Goal: Find contact information: Obtain details needed to contact an individual or organization

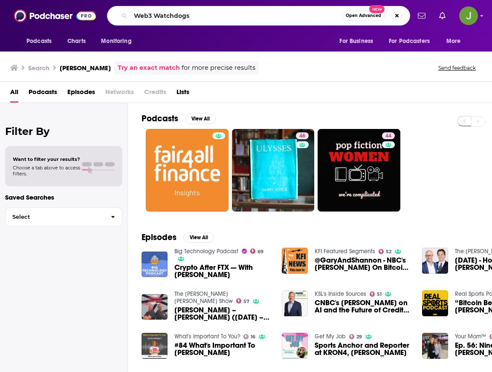
type input "Web3 Watchdogs"
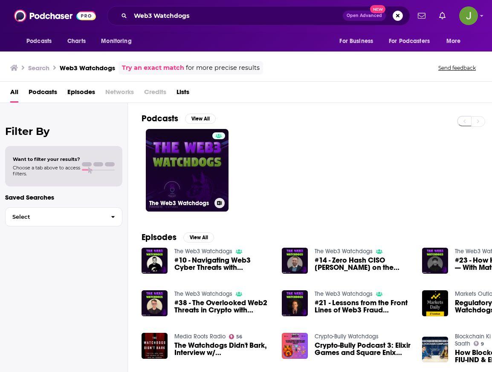
click at [206, 163] on link "The Web3 Watchdogs" at bounding box center [187, 170] width 83 height 83
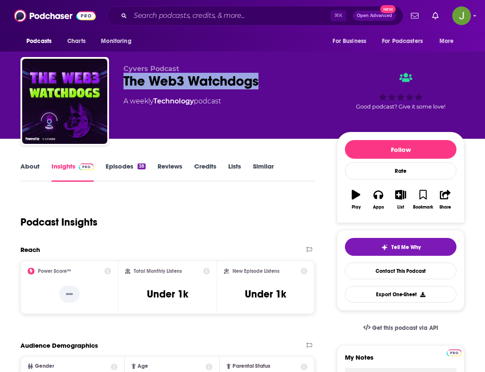
drag, startPoint x: 124, startPoint y: 80, endPoint x: 257, endPoint y: 84, distance: 133.9
click at [257, 84] on div "The Web3 Watchdogs" at bounding box center [224, 81] width 200 height 17
copy h2 "The Web3 Watchdogs"
click at [384, 270] on link "Contact This Podcast" at bounding box center [401, 271] width 112 height 17
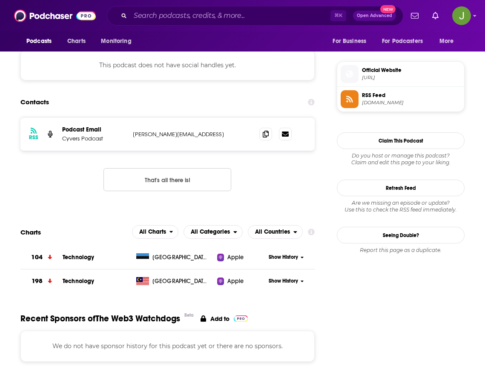
scroll to position [570, 0]
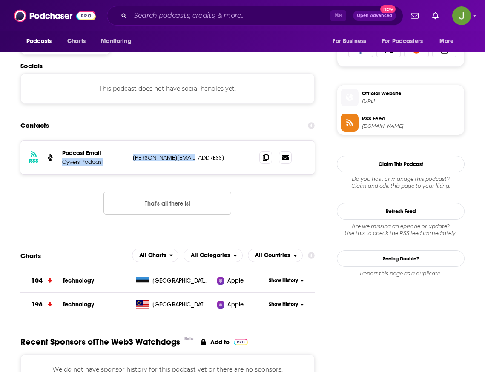
drag, startPoint x: 191, startPoint y: 161, endPoint x: 135, endPoint y: 157, distance: 55.9
click at [129, 157] on div "RSS Podcast Email Cyvers Podcast [PERSON_NAME][EMAIL_ADDRESS] [PERSON_NAME][EMA…" at bounding box center [167, 157] width 294 height 33
click at [154, 159] on p "[PERSON_NAME][EMAIL_ADDRESS]" at bounding box center [189, 157] width 113 height 7
drag, startPoint x: 188, startPoint y: 159, endPoint x: 138, endPoint y: 160, distance: 50.7
click at [133, 159] on p "[PERSON_NAME][EMAIL_ADDRESS]" at bounding box center [189, 157] width 113 height 7
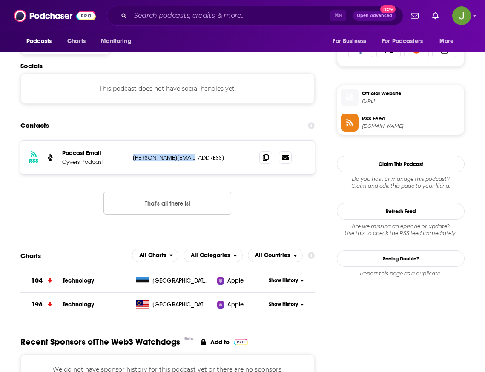
copy p "[PERSON_NAME][EMAIL_ADDRESS]"
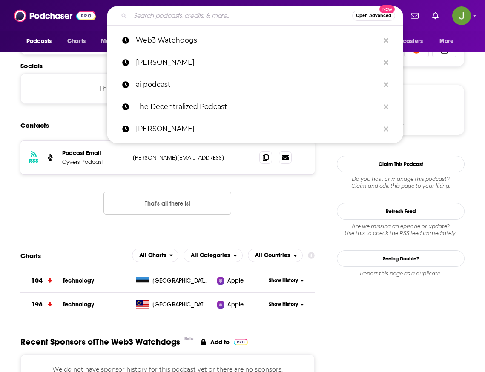
click at [188, 20] on input "Search podcasts, credits, & more..." at bounding box center [241, 16] width 222 height 14
paste input "smashingsecurity"
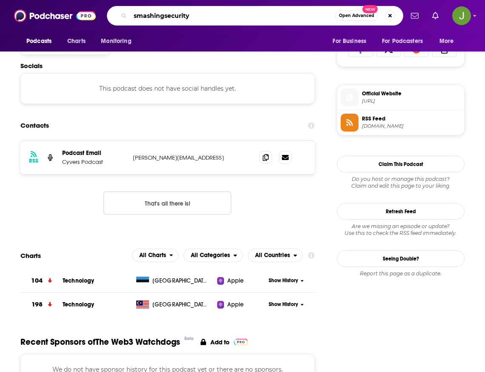
click at [166, 16] on input "smashingsecurity" at bounding box center [232, 16] width 205 height 14
type input "smashing security"
click at [219, 20] on input "smashing security" at bounding box center [232, 16] width 205 height 14
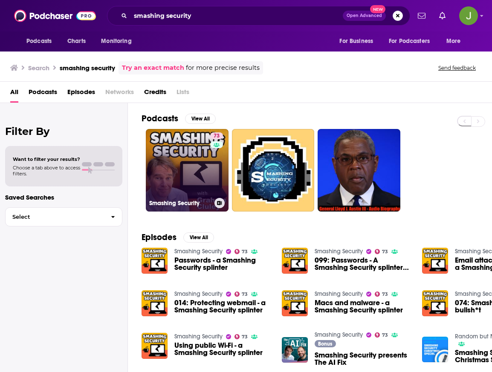
click at [192, 179] on link "73 Smashing Security" at bounding box center [187, 170] width 83 height 83
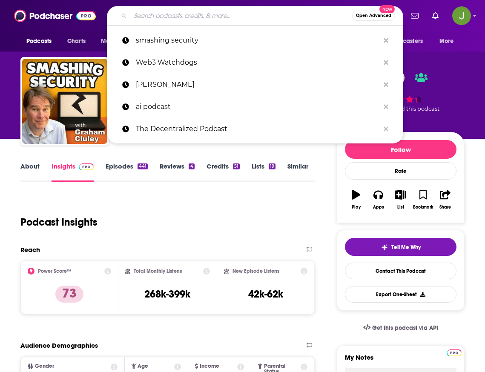
click at [189, 19] on input "Search podcasts, credits, & more..." at bounding box center [241, 16] width 222 height 14
paste input "bravenewcoin"
type input "bravenewcoin"
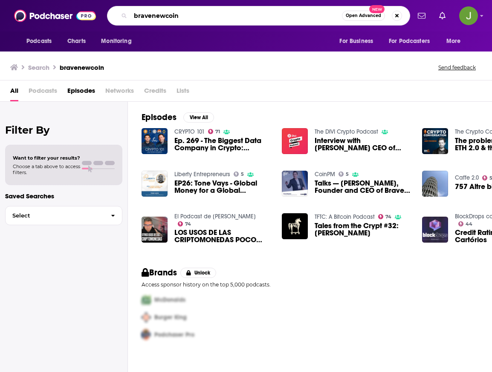
click at [152, 17] on input "bravenewcoin" at bounding box center [235, 16] width 211 height 14
click at [167, 17] on input "brave newcoin" at bounding box center [235, 16] width 211 height 14
click at [193, 15] on input "brave new coin" at bounding box center [235, 16] width 211 height 14
type input "brave new coin"
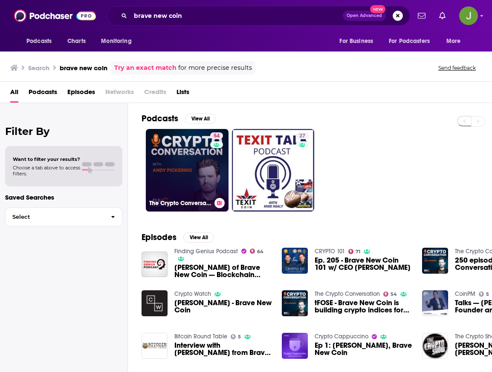
click at [193, 173] on link "54 The Crypto Conversation" at bounding box center [187, 170] width 83 height 83
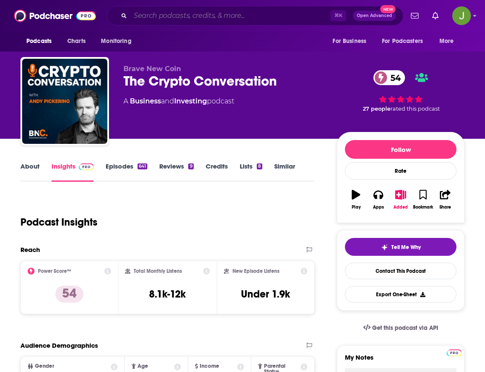
click at [169, 14] on input "Search podcasts, credits, & more..." at bounding box center [230, 16] width 200 height 14
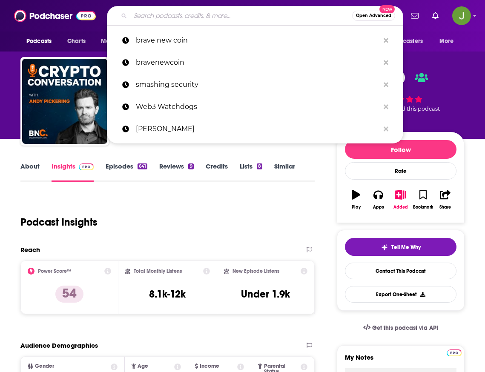
paste input "Crypto Coin Minute"
type input "Crypto Coin Minute"
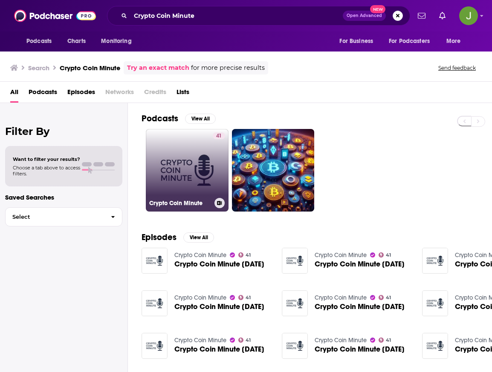
click at [183, 187] on link "41 Crypto Coin Minute" at bounding box center [187, 170] width 83 height 83
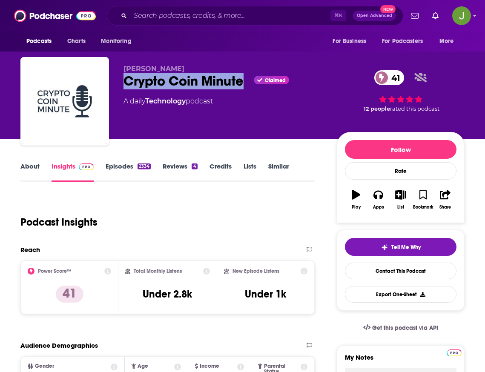
drag, startPoint x: 124, startPoint y: 84, endPoint x: 245, endPoint y: 86, distance: 120.2
click at [245, 86] on div "Crypto Coin Minute Claimed 41" at bounding box center [224, 81] width 200 height 17
copy h2 "Crypto Coin Minute"
click at [391, 276] on link "Contact This Podcast" at bounding box center [401, 271] width 112 height 17
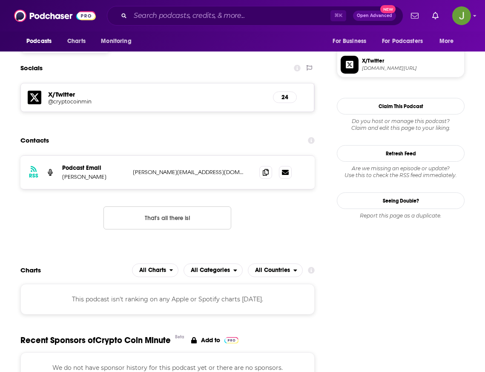
scroll to position [679, 0]
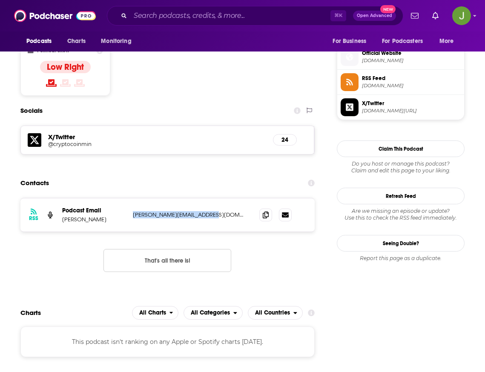
drag, startPoint x: 218, startPoint y: 172, endPoint x: 132, endPoint y: 174, distance: 86.5
click at [132, 199] on div "RSS Podcast Email [PERSON_NAME] [PERSON_NAME][EMAIL_ADDRESS][DOMAIN_NAME] [PERS…" at bounding box center [167, 215] width 294 height 33
copy p "[PERSON_NAME][EMAIL_ADDRESS][DOMAIN_NAME]"
